Goal: Information Seeking & Learning: Learn about a topic

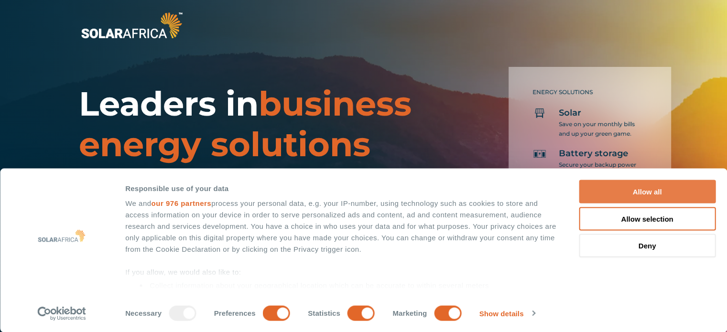
click at [642, 189] on button "Allow all" at bounding box center [647, 191] width 137 height 23
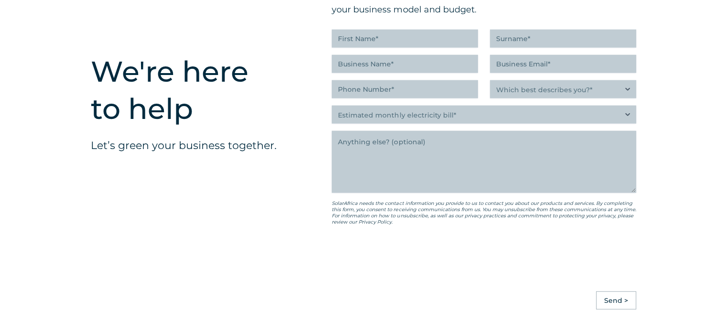
scroll to position [2678, 0]
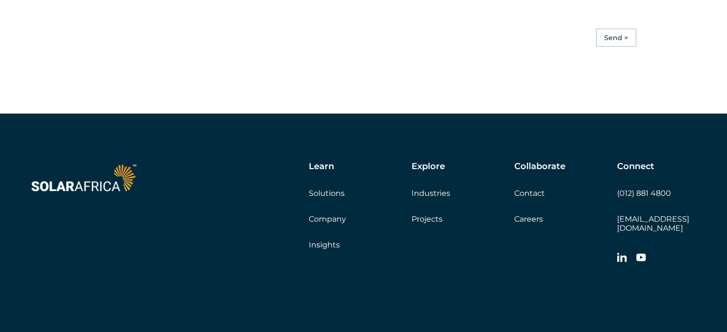
click at [326, 250] on link "Insights" at bounding box center [324, 245] width 31 height 9
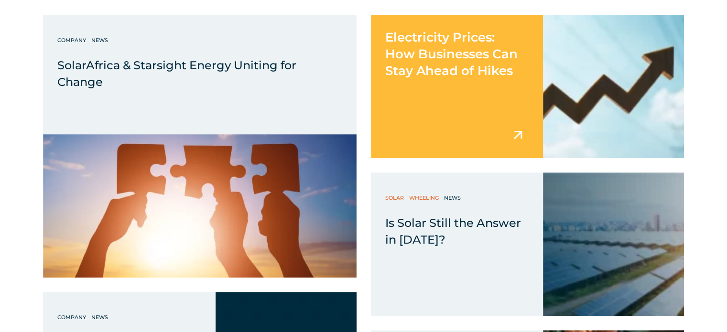
scroll to position [430, 0]
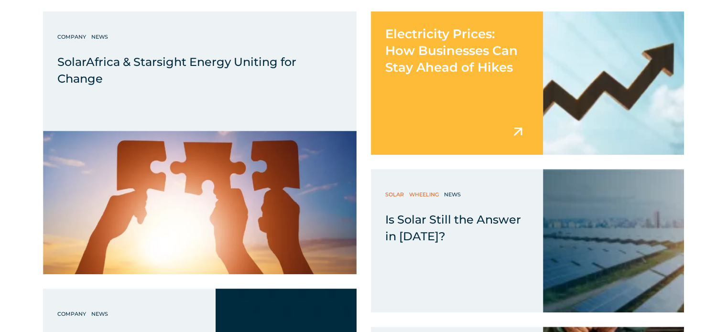
click at [457, 84] on div "Electricity Prices: How Businesses Can Stay Ahead of Hikes" at bounding box center [457, 82] width 173 height 143
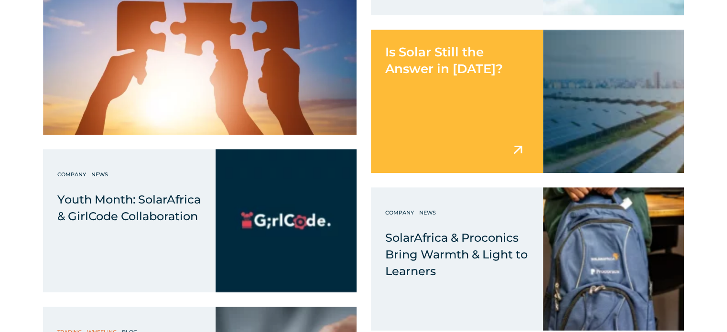
scroll to position [574, 0]
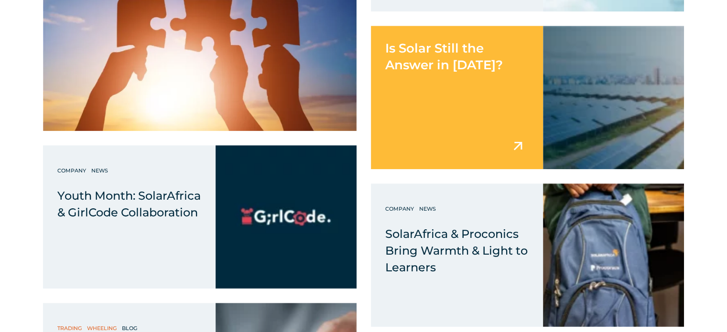
click at [457, 97] on div "Is Solar Still the Answer in 2025?" at bounding box center [457, 97] width 173 height 143
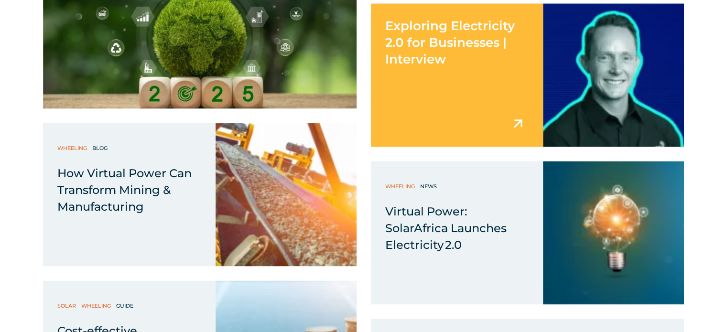
scroll to position [1387, 0]
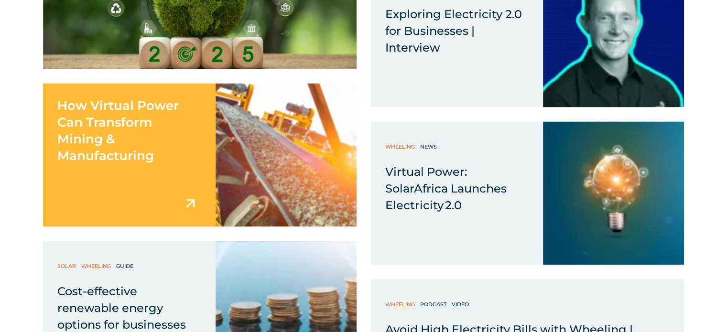
click at [148, 171] on div "How Virtual Power Can Transform Mining & Manufacturing" at bounding box center [129, 154] width 173 height 143
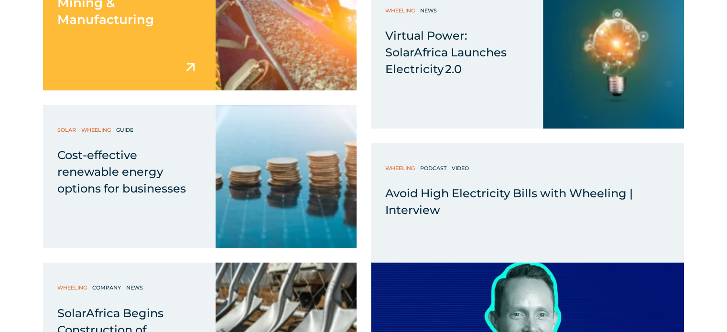
scroll to position [1531, 0]
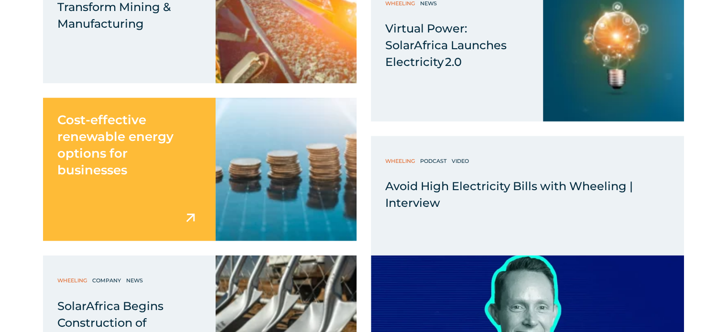
click at [163, 165] on div "Cost-effective renewable energy options for businesses" at bounding box center [129, 138] width 173 height 81
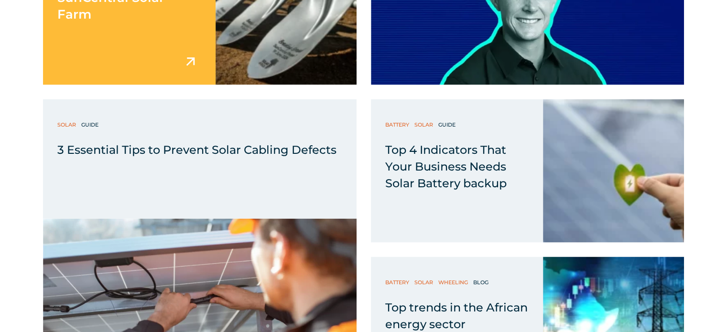
scroll to position [1865, 0]
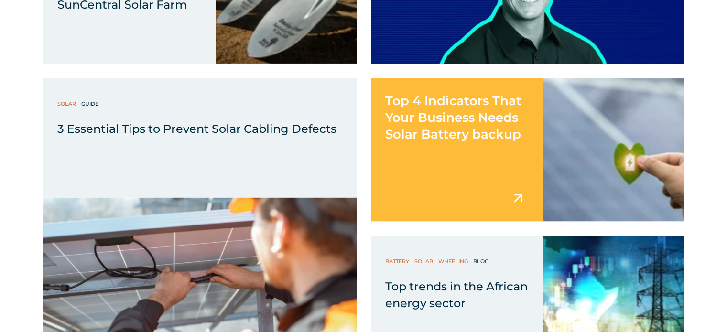
click at [456, 178] on div "Top 4 Indicators That Your Business Needs Solar Battery backup" at bounding box center [457, 149] width 173 height 143
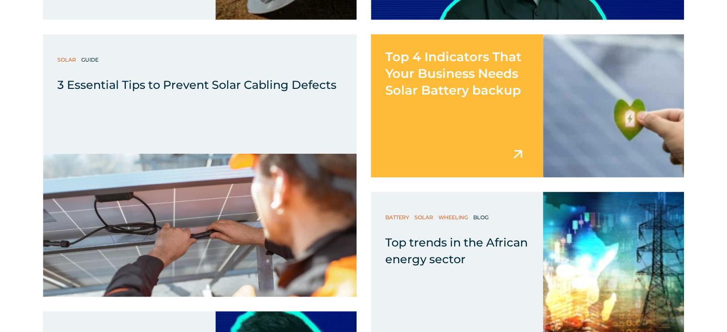
scroll to position [1913, 0]
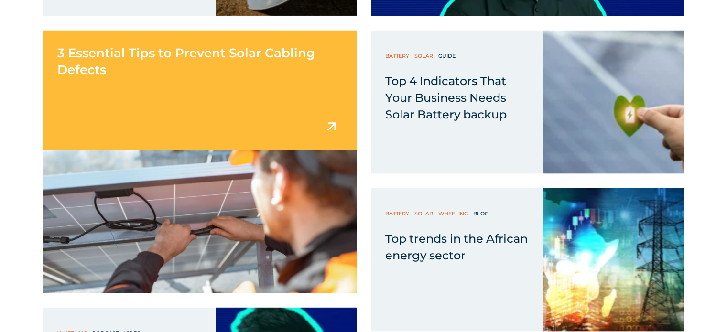
click at [276, 112] on div "3 Essential Tips to Prevent Solar Cabling Defects" at bounding box center [200, 91] width 314 height 120
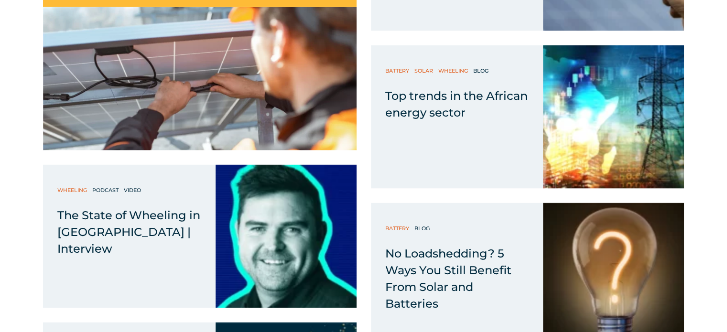
scroll to position [2057, 0]
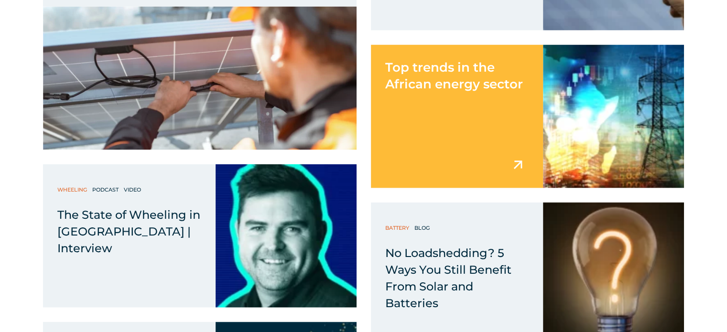
click at [437, 139] on div "Top trends in the African energy sector" at bounding box center [457, 116] width 173 height 143
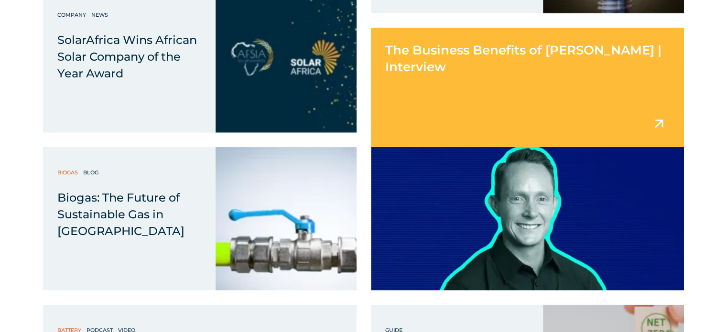
scroll to position [2391, 0]
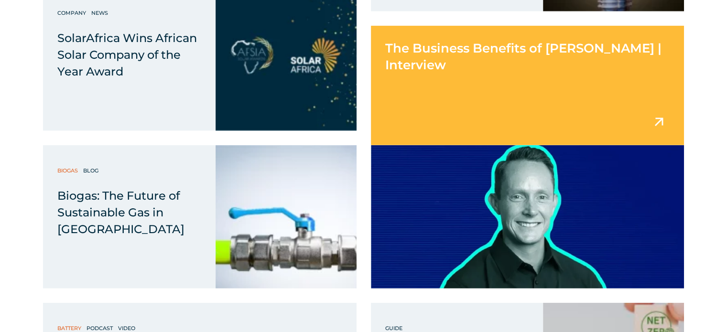
click at [444, 99] on div "The Business Benefits of BESS | Interview" at bounding box center [528, 86] width 314 height 120
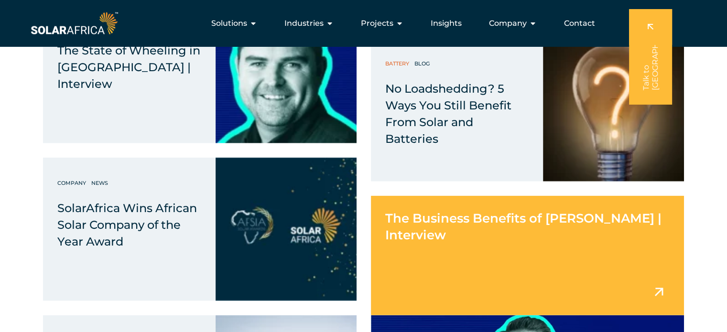
scroll to position [2200, 0]
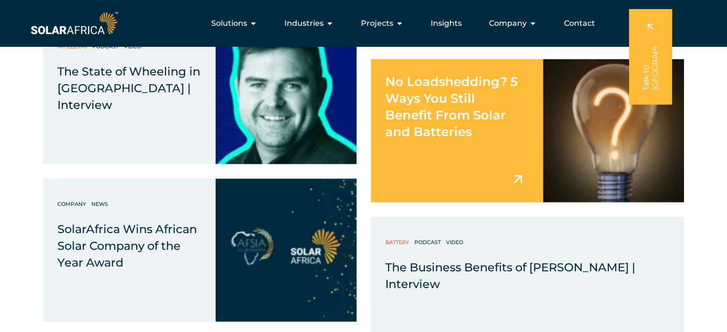
click at [466, 163] on div "No Loadshedding? 5 Ways You Still Benefit From Solar and Batteries" at bounding box center [457, 130] width 173 height 143
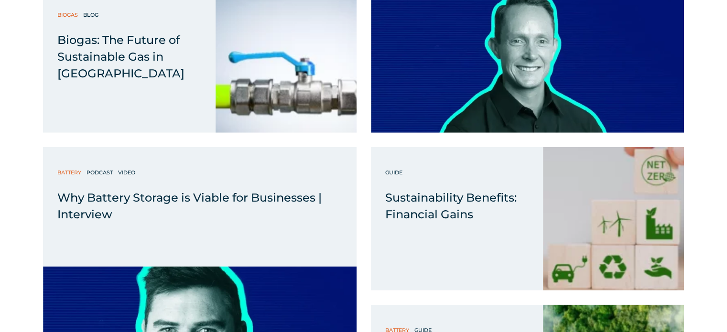
scroll to position [2583, 0]
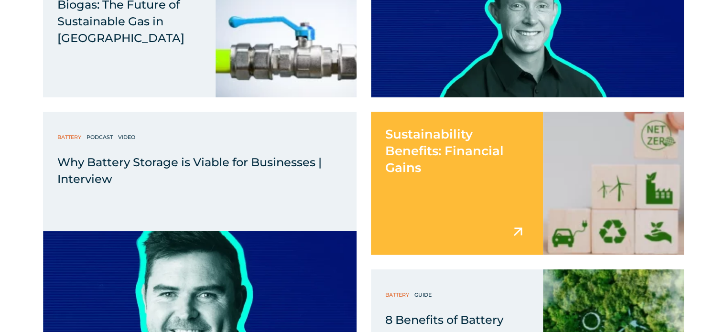
click at [465, 168] on div "Sustainability Benefits: Financial Gains" at bounding box center [457, 144] width 173 height 65
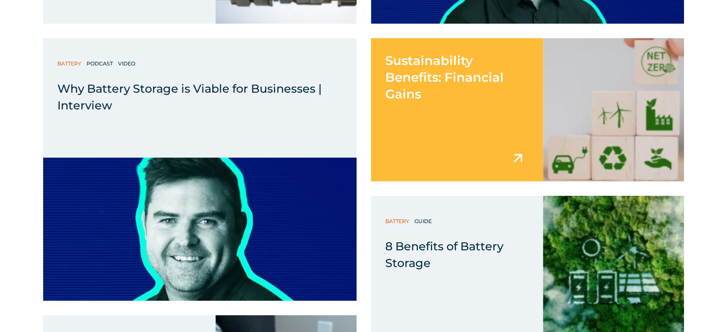
scroll to position [2678, 0]
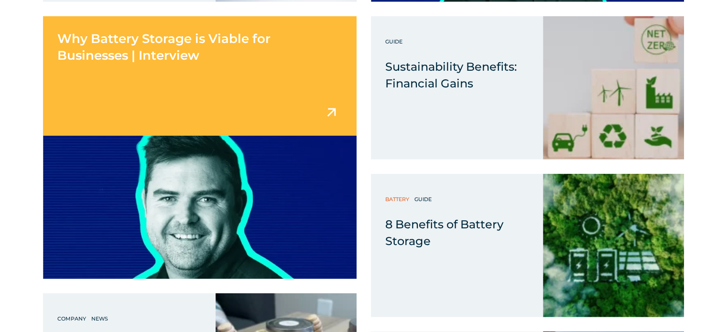
click at [254, 118] on div "Why Battery Storage is Viable for Businesses | Interview" at bounding box center [200, 76] width 314 height 120
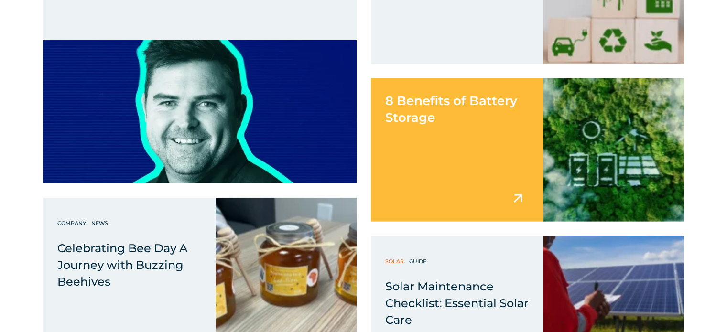
click at [448, 153] on div "8 Benefits of Battery Storage" at bounding box center [457, 149] width 173 height 143
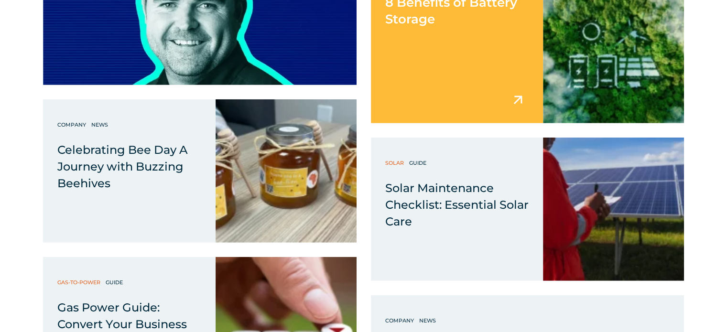
scroll to position [2918, 0]
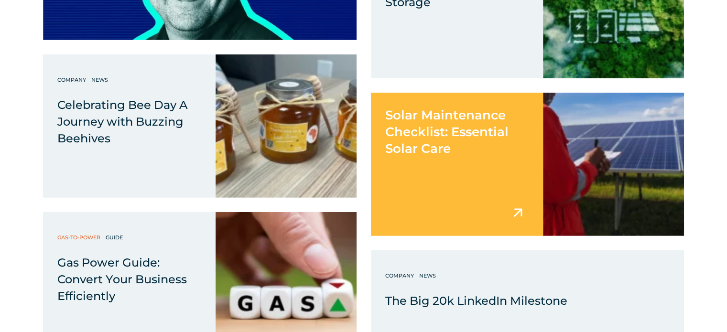
click at [465, 181] on div "Solar Maintenance Checklist: Essential Solar Care" at bounding box center [457, 164] width 173 height 143
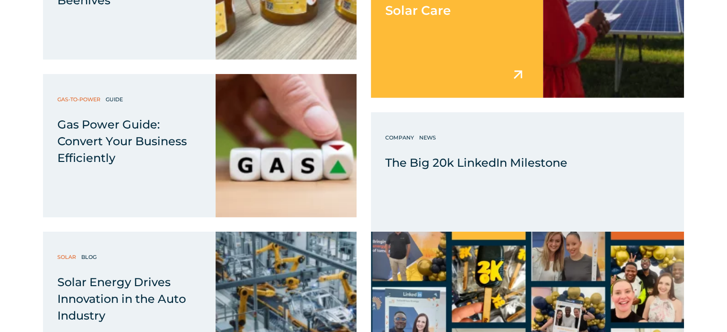
scroll to position [3061, 0]
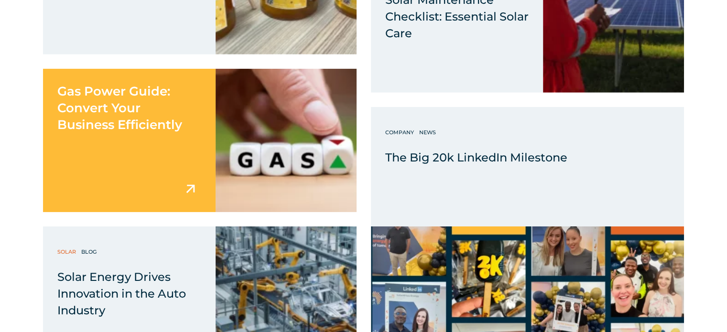
click at [141, 157] on div "Gas Power Guide: Convert Your Business Efficiently" at bounding box center [129, 140] width 173 height 143
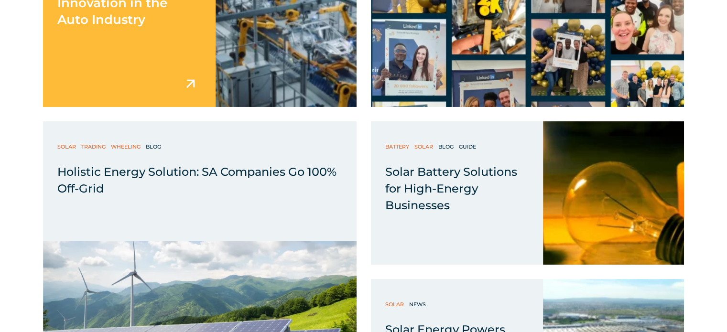
scroll to position [3348, 0]
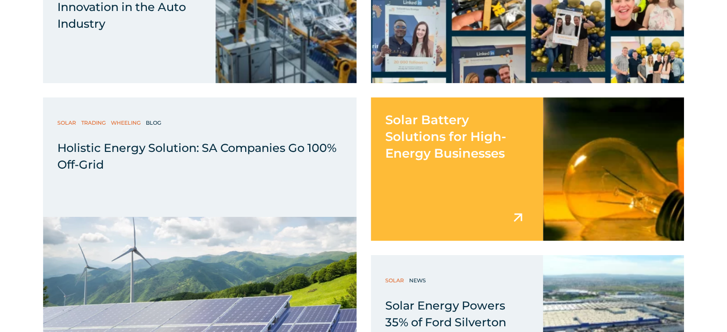
click at [464, 186] on div "Solar Battery Solutions for High-Energy Businesses" at bounding box center [457, 169] width 173 height 143
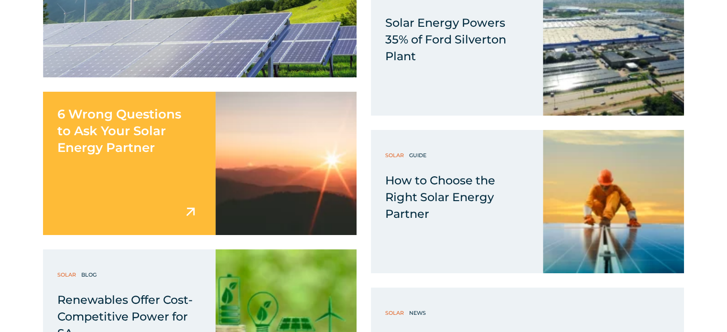
scroll to position [3635, 0]
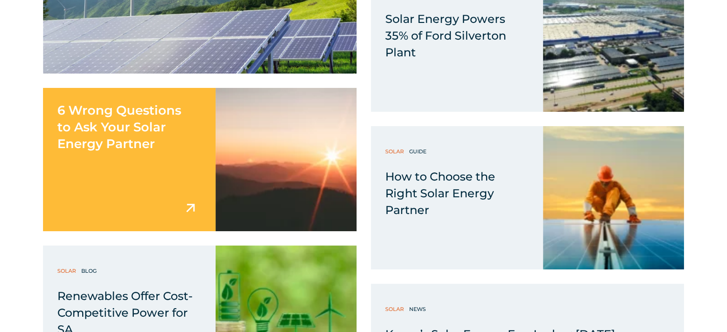
click at [159, 166] on div "6 Wrong Questions to Ask Your Solar Energy Partner" at bounding box center [129, 159] width 173 height 143
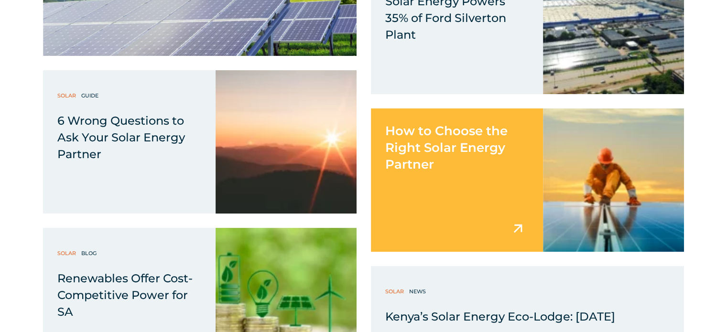
scroll to position [3683, 0]
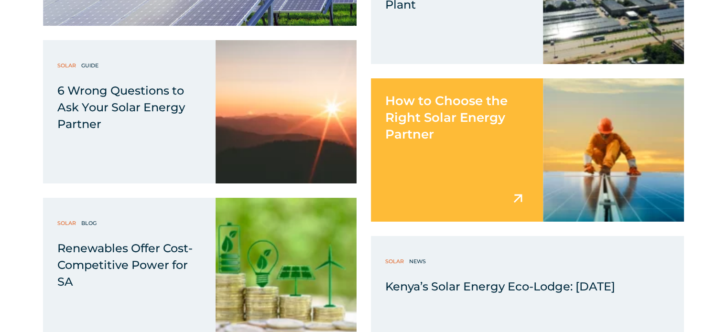
click at [480, 168] on div "How to Choose the Right Solar Energy Partner" at bounding box center [457, 149] width 173 height 143
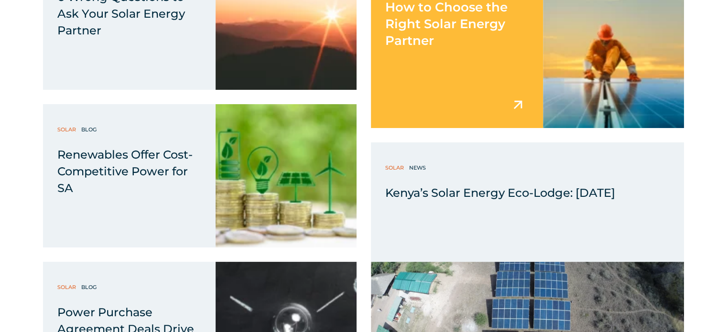
scroll to position [3779, 0]
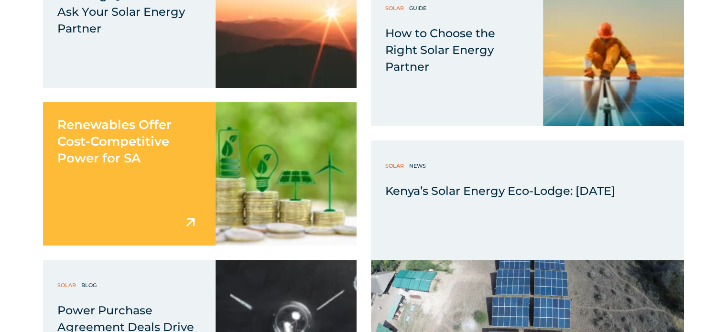
click at [108, 190] on div "Renewables Offer Cost-Competitive Power for SA" at bounding box center [129, 173] width 173 height 143
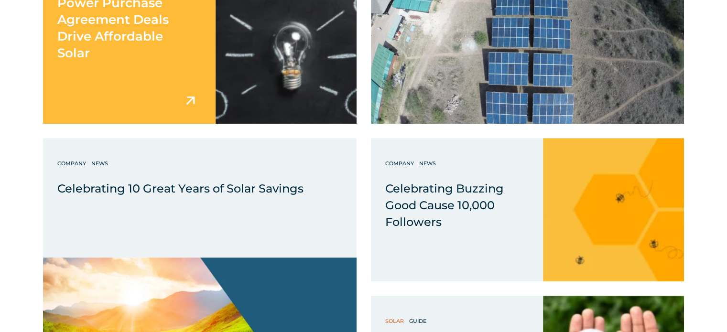
scroll to position [4065, 0]
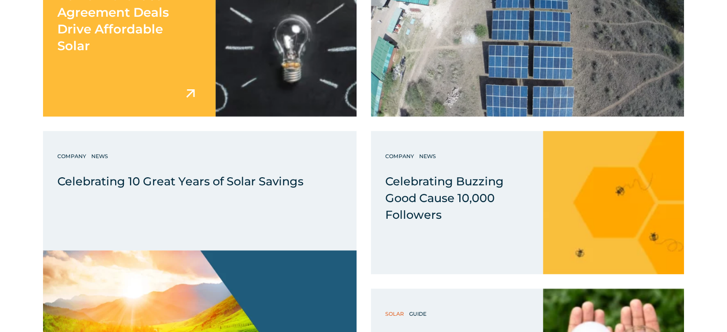
click at [106, 66] on div "Power Purchase Agreement Deals Drive Affordable Solar" at bounding box center [129, 44] width 173 height 143
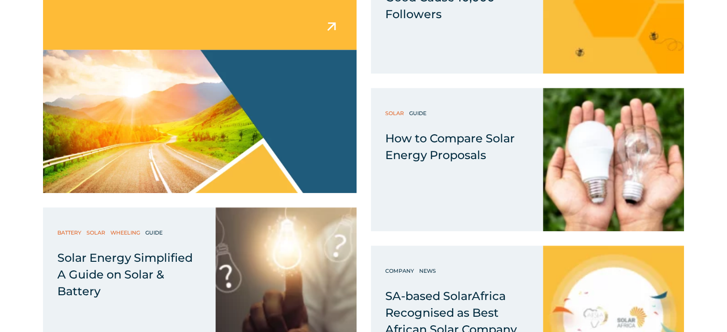
scroll to position [4305, 0]
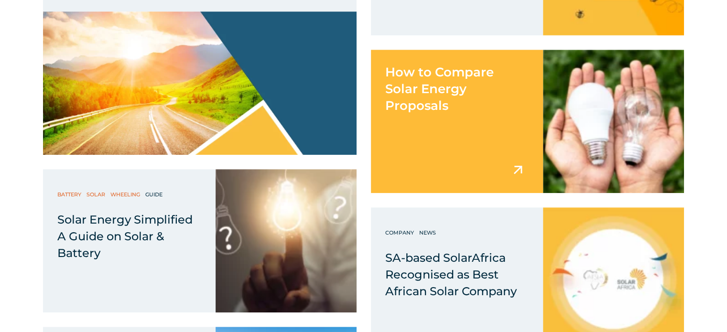
click at [491, 138] on div "How to Compare Solar Energy Proposals" at bounding box center [457, 121] width 173 height 143
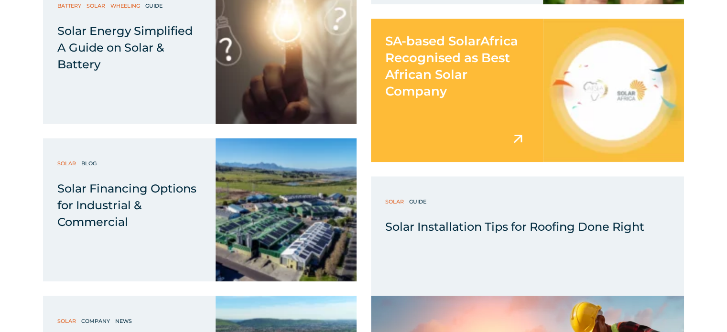
scroll to position [4496, 0]
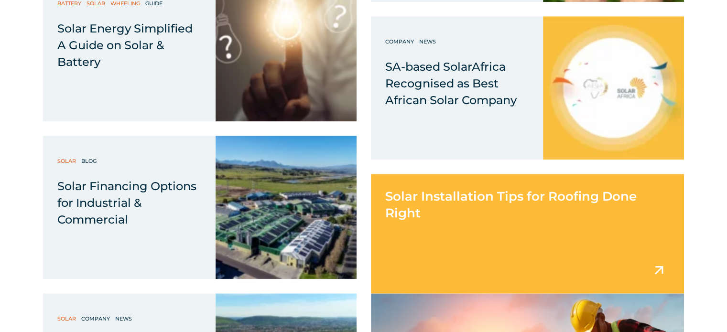
click at [469, 218] on div "Solar Installation Tips for Roofing Done Right" at bounding box center [528, 198] width 314 height 48
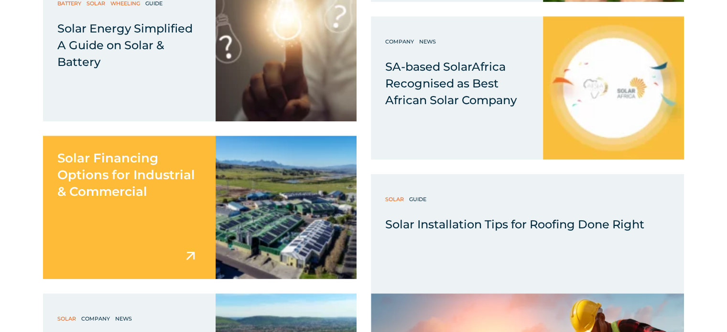
click at [121, 214] on div "Solar Financing Options for Industrial & Commercial" at bounding box center [129, 207] width 173 height 143
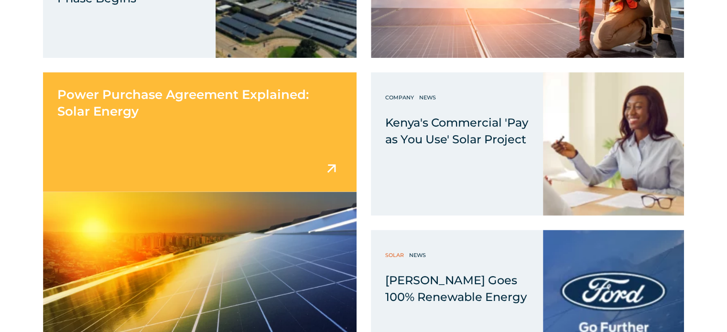
scroll to position [4879, 0]
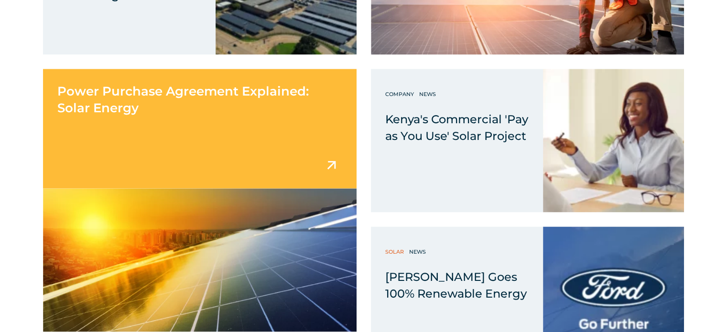
click at [223, 151] on div "Power Purchase Agreement Explained: Solar Energy" at bounding box center [200, 129] width 314 height 120
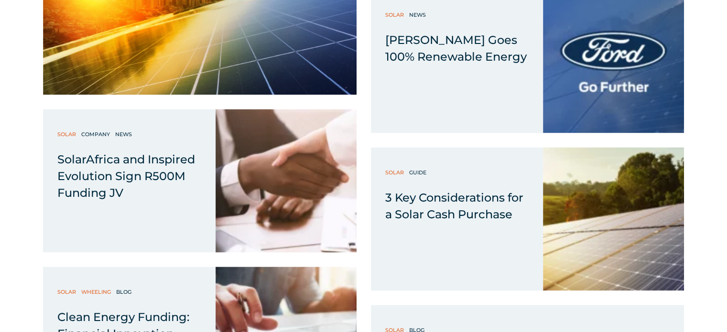
scroll to position [5118, 0]
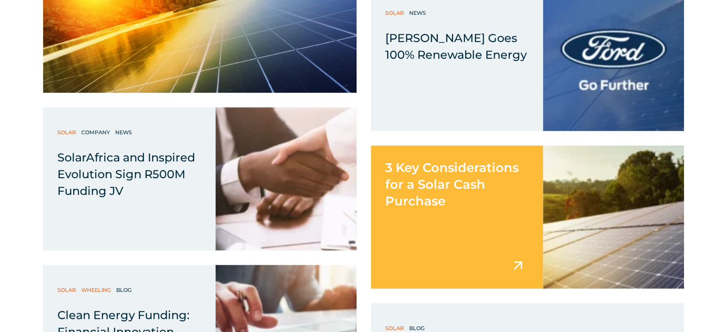
click at [444, 230] on div "3 Key Considerations for a Solar Cash Purchase" at bounding box center [457, 216] width 173 height 143
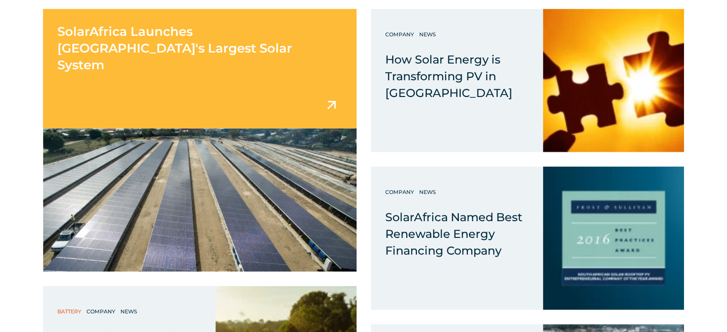
scroll to position [5692, 0]
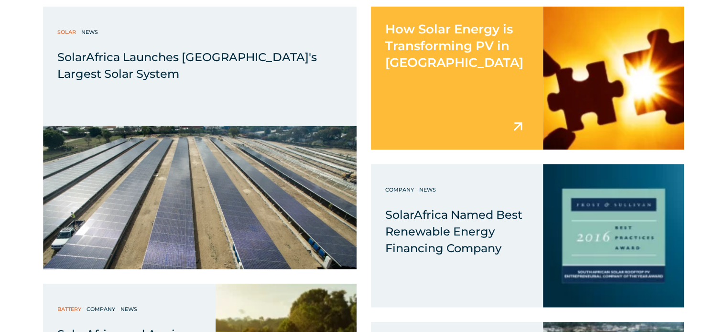
click at [433, 130] on div "How Solar Energy is Transforming PV in South Africa" at bounding box center [457, 78] width 173 height 143
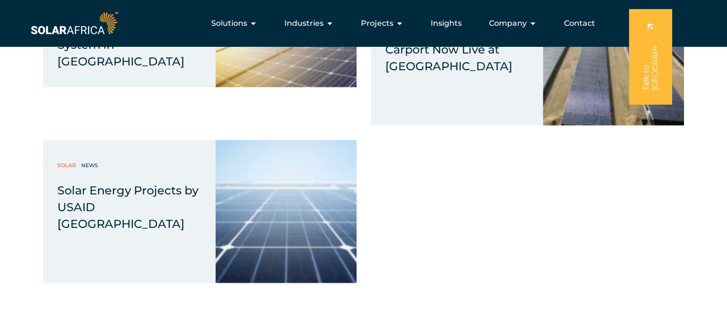
scroll to position [5979, 0]
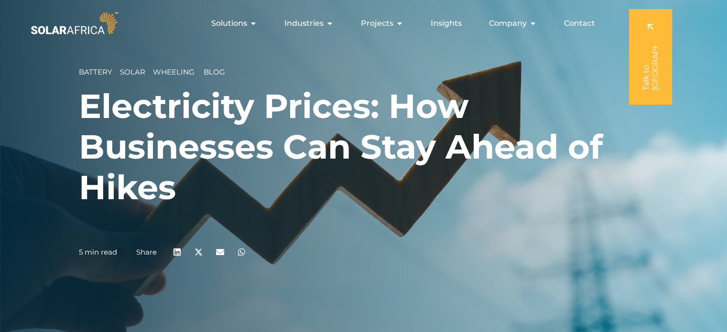
drag, startPoint x: 88, startPoint y: 99, endPoint x: 293, endPoint y: 207, distance: 231.5
click at [293, 207] on h1 "Electricity Prices: How Businesses Can Stay Ahead of Hikes" at bounding box center [364, 147] width 570 height 122
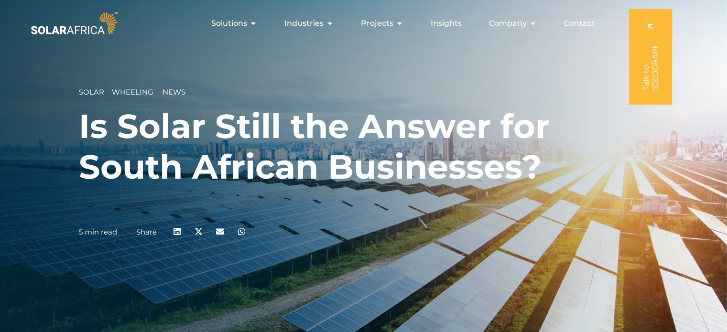
drag, startPoint x: 88, startPoint y: 132, endPoint x: 564, endPoint y: 174, distance: 478.8
click at [564, 175] on div "Solar __ Wheeling News Is Solar Still the Answer for South African Businesses? …" at bounding box center [363, 166] width 727 height 332
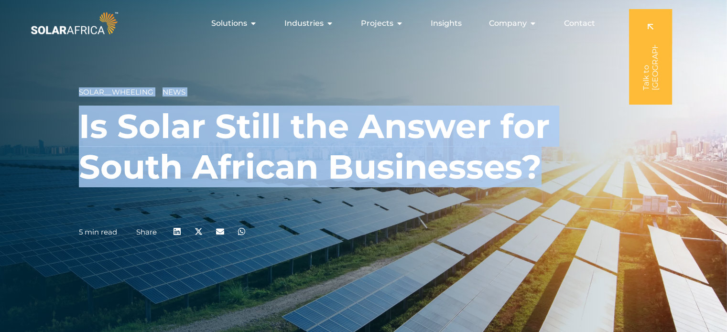
click at [258, 153] on h1 "Is Solar Still the Answer for South African Businesses?" at bounding box center [364, 146] width 570 height 81
click at [144, 140] on h1 "Is Solar Still the Answer for South African Businesses?" at bounding box center [364, 146] width 570 height 81
click at [492, 158] on h1 "Is Solar Still the Answer for South African Businesses?" at bounding box center [364, 146] width 570 height 81
drag, startPoint x: 411, startPoint y: 159, endPoint x: 77, endPoint y: 122, distance: 336.4
click at [77, 122] on div "Solar __ Wheeling News Is Solar Still the Answer for South African Businesses? …" at bounding box center [363, 166] width 727 height 332
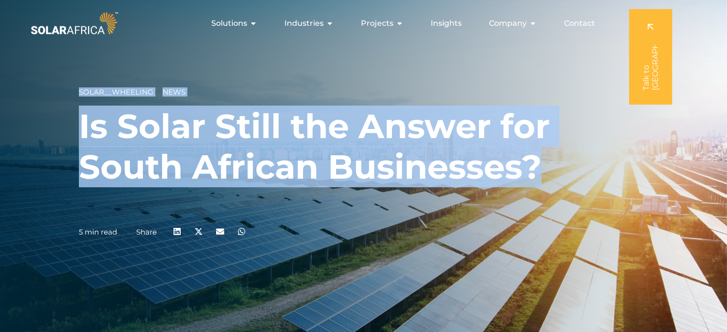
click at [159, 137] on h1 "Is Solar Still the Answer for South African Businesses?" at bounding box center [364, 146] width 570 height 81
drag, startPoint x: 421, startPoint y: 165, endPoint x: 83, endPoint y: 123, distance: 340.7
click at [83, 123] on h1 "Is Solar Still the Answer for South African Businesses?" at bounding box center [364, 146] width 570 height 81
copy h1 "Is Solar Still the Answer for South African Businesses?"
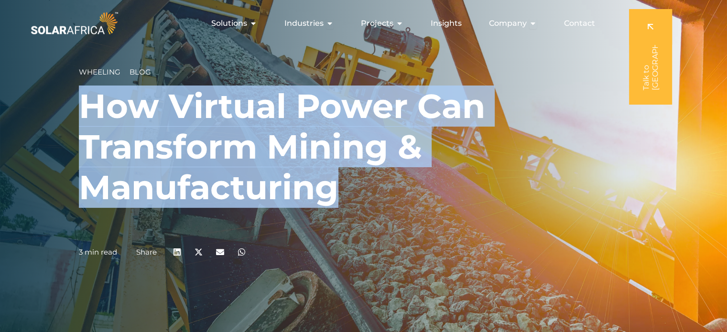
drag, startPoint x: 82, startPoint y: 105, endPoint x: 354, endPoint y: 185, distance: 283.6
click at [354, 185] on h1 "How Virtual Power Can Transform Mining & Manufacturing" at bounding box center [364, 147] width 570 height 122
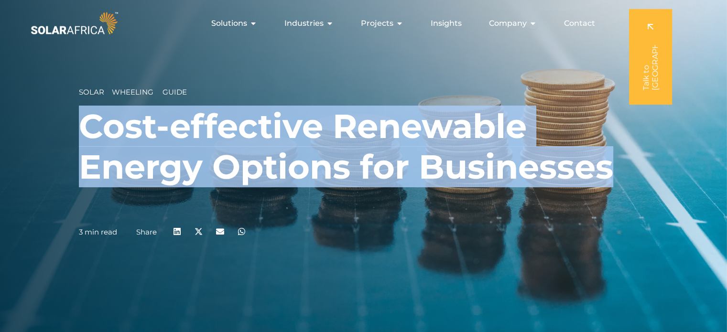
drag, startPoint x: 86, startPoint y: 123, endPoint x: 574, endPoint y: 168, distance: 490.4
click at [611, 172] on h1 "Cost-effective Renewable Energy Options for Businesses" at bounding box center [364, 146] width 570 height 81
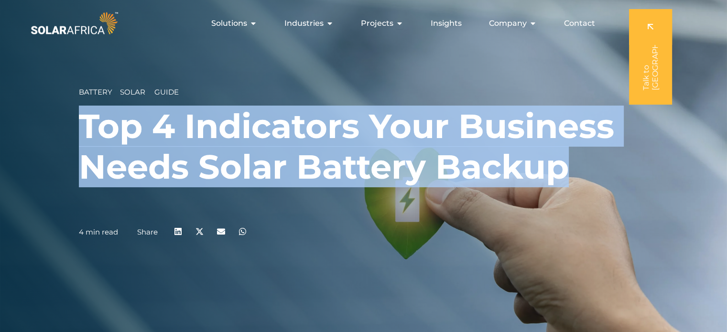
drag, startPoint x: 128, startPoint y: 133, endPoint x: 584, endPoint y: 181, distance: 458.3
click at [584, 181] on h1 "Top 4 Indicators Your Business Needs Solar Battery Backup" at bounding box center [364, 146] width 570 height 81
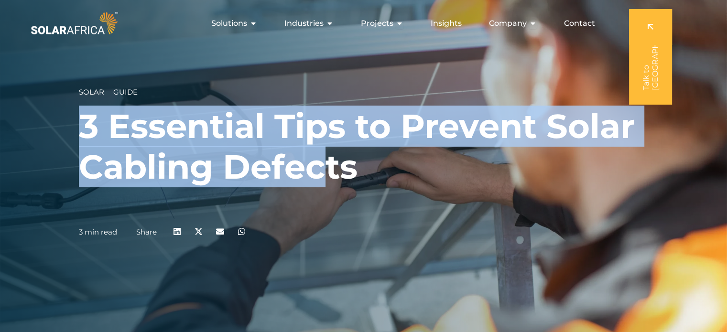
drag, startPoint x: 83, startPoint y: 128, endPoint x: 356, endPoint y: 157, distance: 274.7
click at [356, 157] on h1 "3 Essential Tips to Prevent Solar Cabling Defects" at bounding box center [364, 146] width 570 height 81
copy h1 "3 Essential Tips to Prevent Solar Cabling Defec"
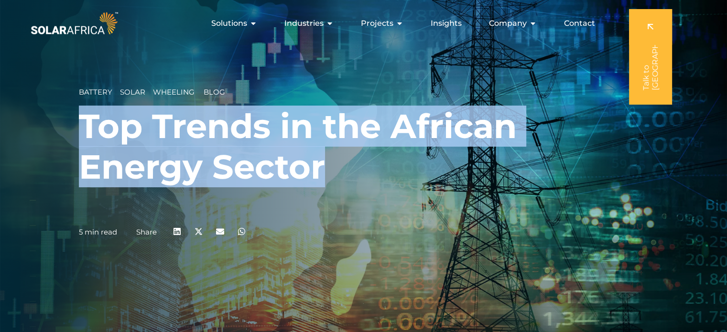
drag, startPoint x: 335, startPoint y: 171, endPoint x: 316, endPoint y: 162, distance: 20.5
click at [333, 169] on h1 "Top Trends in the African Energy Sector" at bounding box center [364, 146] width 570 height 81
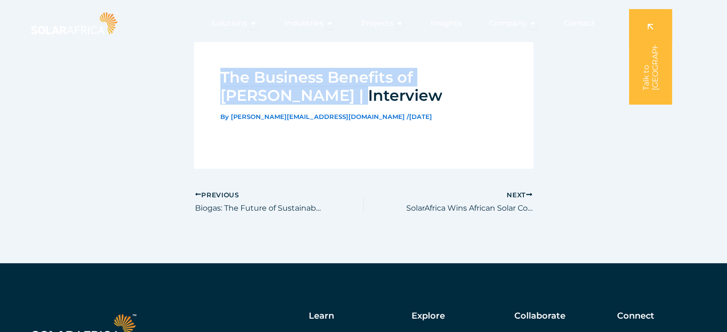
drag, startPoint x: 221, startPoint y: 78, endPoint x: 347, endPoint y: 97, distance: 127.2
click at [347, 97] on h1 "The Business Benefits of [PERSON_NAME] | Interview" at bounding box center [363, 86] width 287 height 37
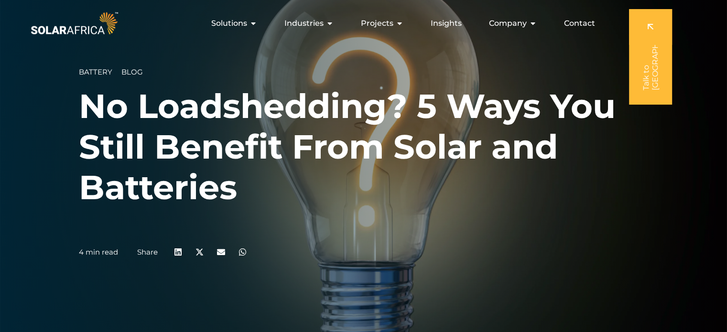
drag, startPoint x: 205, startPoint y: 163, endPoint x: 275, endPoint y: 197, distance: 78.5
click at [275, 197] on h1 "No Loadshedding? 5 Ways You Still Benefit From Solar and Batteries" at bounding box center [364, 147] width 570 height 122
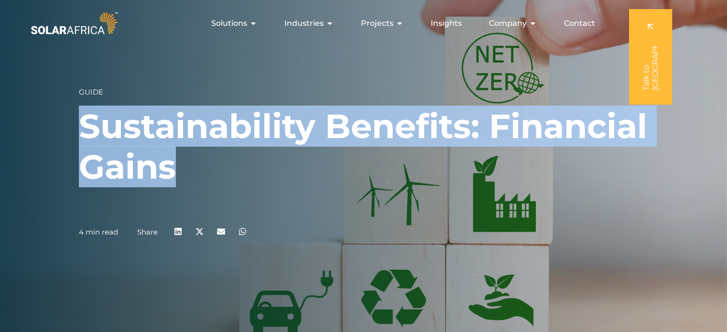
drag, startPoint x: 316, startPoint y: 170, endPoint x: 351, endPoint y: 170, distance: 34.9
click at [351, 170] on h1 "Sustainability Benefits: Financial Gains" at bounding box center [364, 146] width 570 height 81
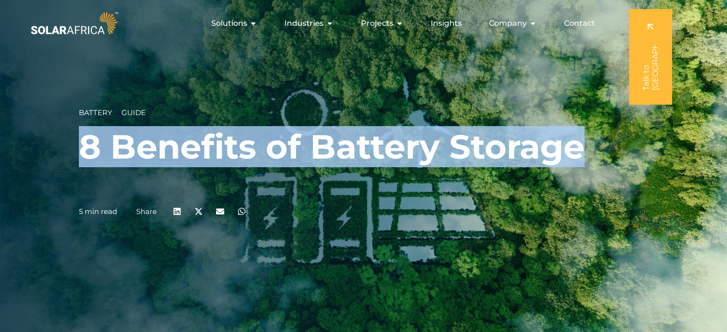
drag, startPoint x: 389, startPoint y: 137, endPoint x: 593, endPoint y: 139, distance: 204.2
click at [593, 139] on h1 "8 Benefits of Battery Storage" at bounding box center [364, 147] width 570 height 41
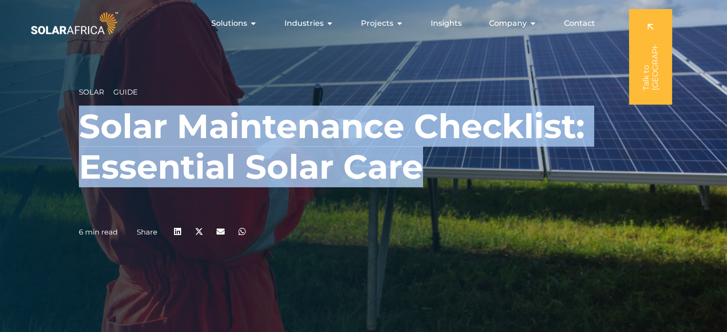
drag, startPoint x: 272, startPoint y: 149, endPoint x: 368, endPoint y: 147, distance: 96.1
click at [419, 161] on h1 "Solar Maintenance Checklist: Essential Solar Care" at bounding box center [364, 146] width 570 height 81
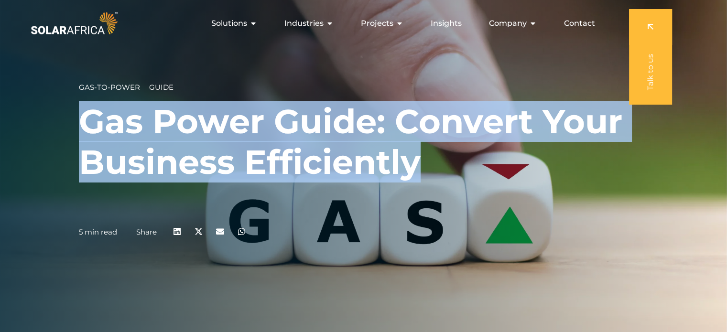
drag, startPoint x: 101, startPoint y: 119, endPoint x: 377, endPoint y: 141, distance: 276.9
click at [460, 177] on h1 "Gas Power Guide: Convert Your Business Efficiently" at bounding box center [364, 141] width 570 height 81
copy h1 "Gas Power Guide: Convert Your Business Efficiently"
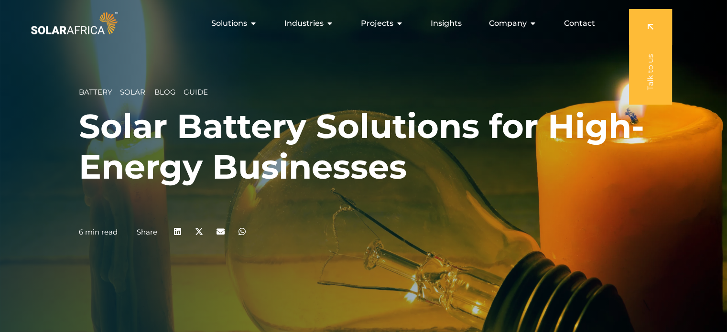
click at [415, 162] on h1 "Solar Battery Solutions for High-Energy Businesses" at bounding box center [364, 146] width 570 height 81
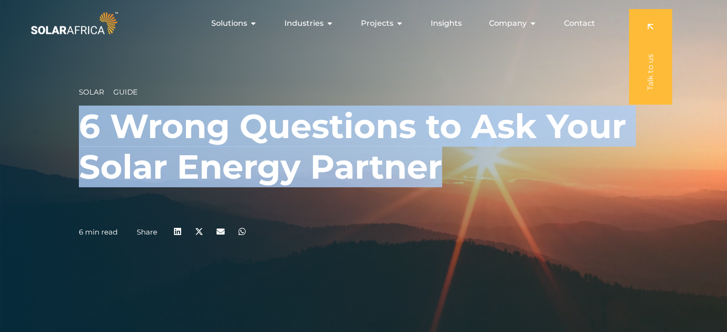
drag, startPoint x: 86, startPoint y: 122, endPoint x: 459, endPoint y: 163, distance: 375.3
click at [459, 163] on h1 "6 Wrong Questions to Ask Your Solar Energy Partner" at bounding box center [364, 146] width 570 height 81
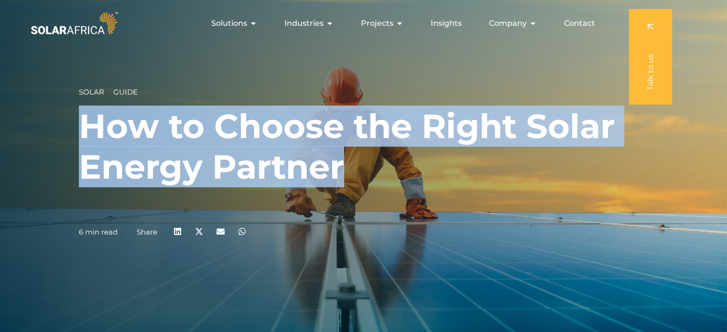
drag, startPoint x: 364, startPoint y: 168, endPoint x: 338, endPoint y: 157, distance: 27.6
click at [364, 167] on h1 "How to Choose the Right Solar Energy Partner" at bounding box center [364, 146] width 570 height 81
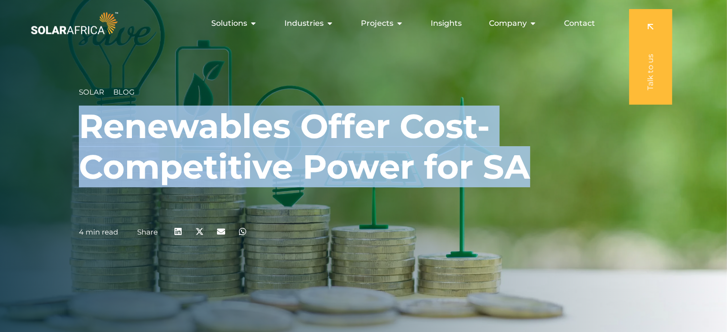
drag, startPoint x: 218, startPoint y: 138, endPoint x: 526, endPoint y: 170, distance: 310.2
click at [528, 171] on h1 "Renewables Offer Cost-Competitive Power for SA" at bounding box center [364, 146] width 570 height 81
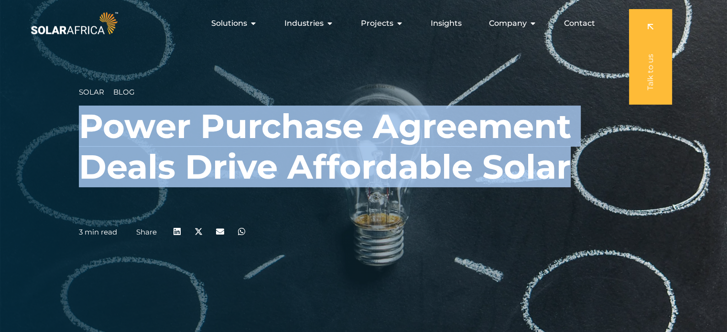
drag, startPoint x: 509, startPoint y: 170, endPoint x: 573, endPoint y: 174, distance: 64.2
click at [573, 174] on h1 "Power Purchase Agreement Deals Drive Affordable Solar" at bounding box center [364, 146] width 570 height 81
copy h1 "Power Purchase Agreement Deals Drive Affordable Solar"
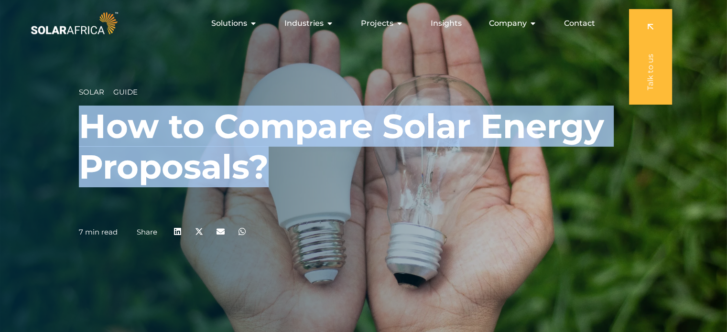
drag, startPoint x: 81, startPoint y: 116, endPoint x: 162, endPoint y: 147, distance: 86.4
click at [344, 173] on h1 "How to Compare Solar Energy Proposals?" at bounding box center [364, 146] width 570 height 81
copy h1 "How to Compare Solar Energy Proposals?"
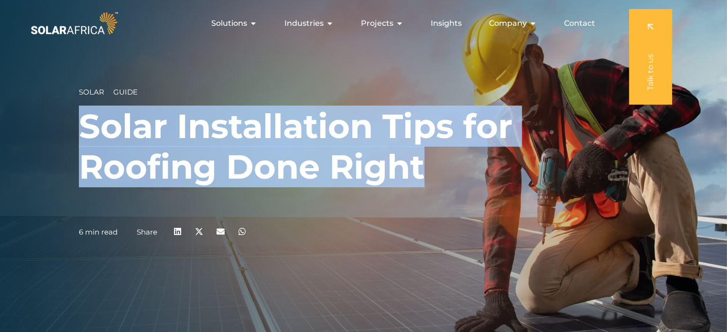
drag, startPoint x: 83, startPoint y: 122, endPoint x: 412, endPoint y: 148, distance: 330.6
click at [430, 155] on h1 "Solar Installation Tips for Roofing Done Right" at bounding box center [364, 146] width 570 height 81
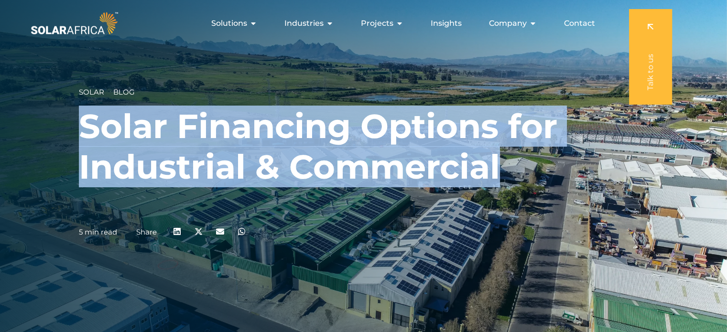
drag, startPoint x: 80, startPoint y: 125, endPoint x: 499, endPoint y: 170, distance: 421.4
click at [499, 170] on h1 "Solar Financing Options for Industrial & Commercial" at bounding box center [364, 146] width 570 height 81
copy h1 "Solar Financing Options for Industrial & Commercial"
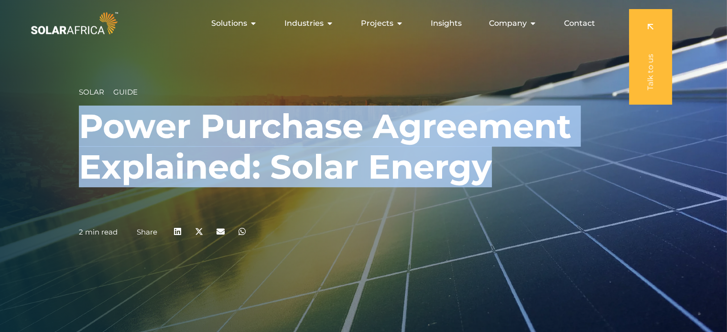
drag, startPoint x: 277, startPoint y: 141, endPoint x: 487, endPoint y: 164, distance: 210.7
click at [487, 164] on h1 "Power Purchase Agreement Explained: Solar Energy" at bounding box center [364, 146] width 570 height 81
copy h1 "Power Purchase Agreement Explained: Solar Energy"
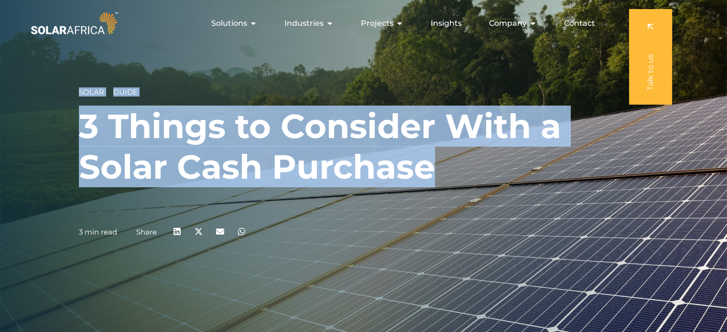
drag, startPoint x: 121, startPoint y: 118, endPoint x: 444, endPoint y: 160, distance: 325.5
click at [444, 160] on div "Solar Guide 3 Things to Consider With a Solar Cash Purchase 3 min read Share" at bounding box center [363, 166] width 727 height 332
click at [257, 143] on h1 "3 Things to Consider With a Solar Cash Purchase" at bounding box center [364, 146] width 570 height 81
drag, startPoint x: 84, startPoint y: 116, endPoint x: 450, endPoint y: 161, distance: 368.2
click at [450, 161] on h1 "3 Things to Consider With a Solar Cash Purchase" at bounding box center [364, 146] width 570 height 81
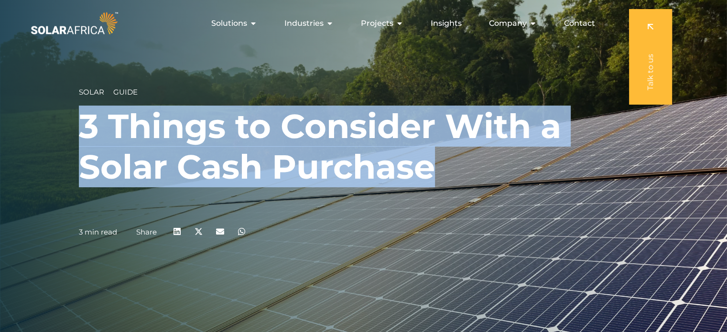
copy h1 "3 Things to Consider With a Solar Cash Purchase"
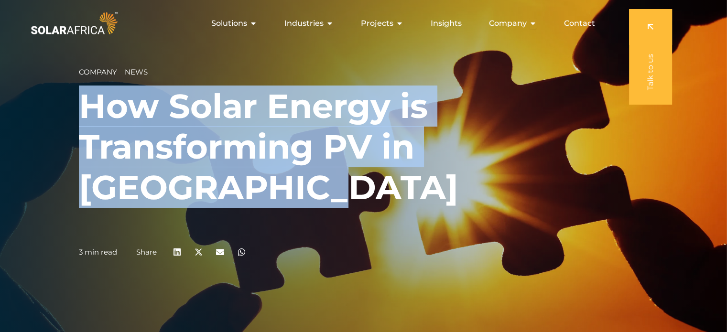
drag, startPoint x: 80, startPoint y: 121, endPoint x: 633, endPoint y: 169, distance: 554.9
click at [633, 169] on h1 "How Solar Energy is Transforming PV in [GEOGRAPHIC_DATA]" at bounding box center [364, 147] width 570 height 122
copy h1 "How Solar Energy is Transforming PV in South Africa"
